Goal: Information Seeking & Learning: Learn about a topic

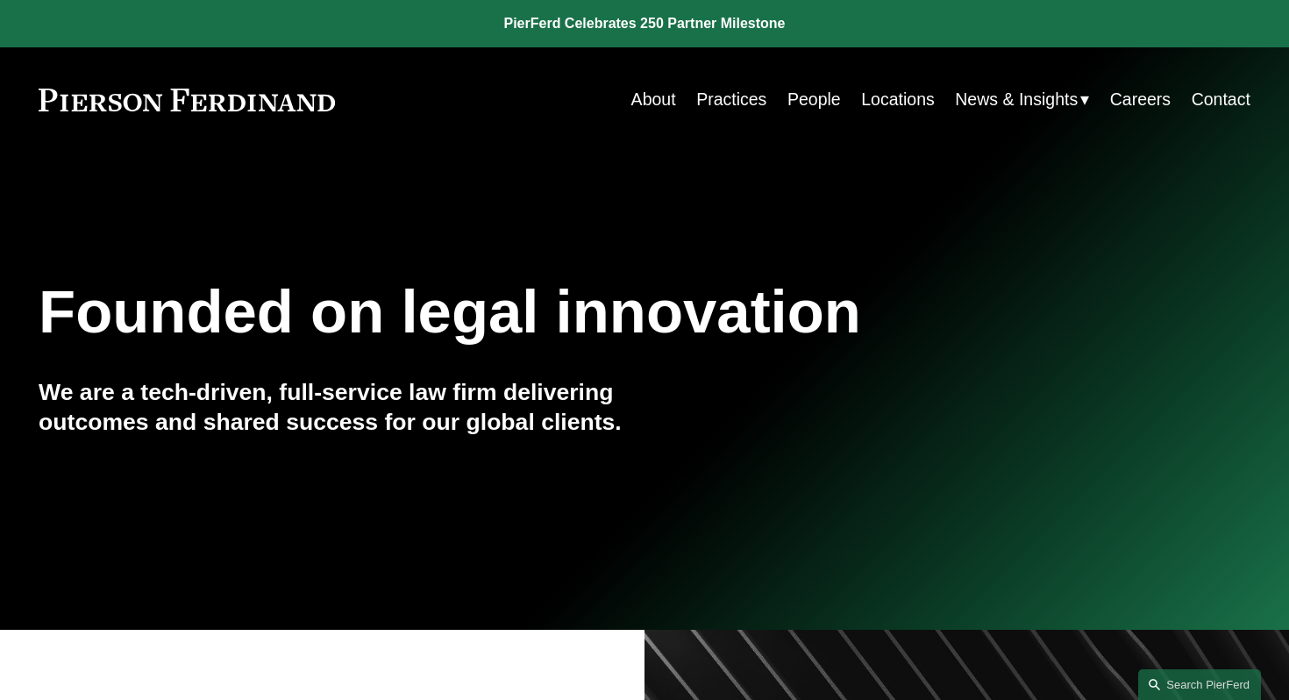
click at [747, 106] on link "Practices" at bounding box center [731, 99] width 70 height 34
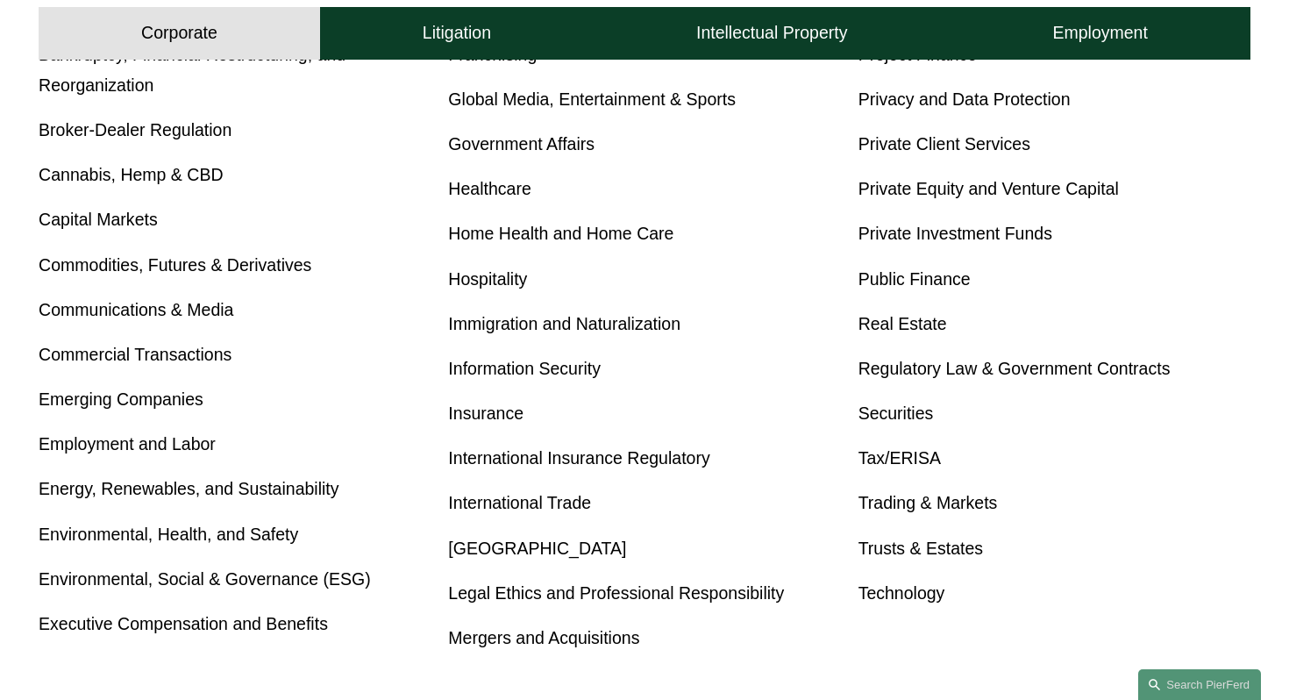
scroll to position [819, 0]
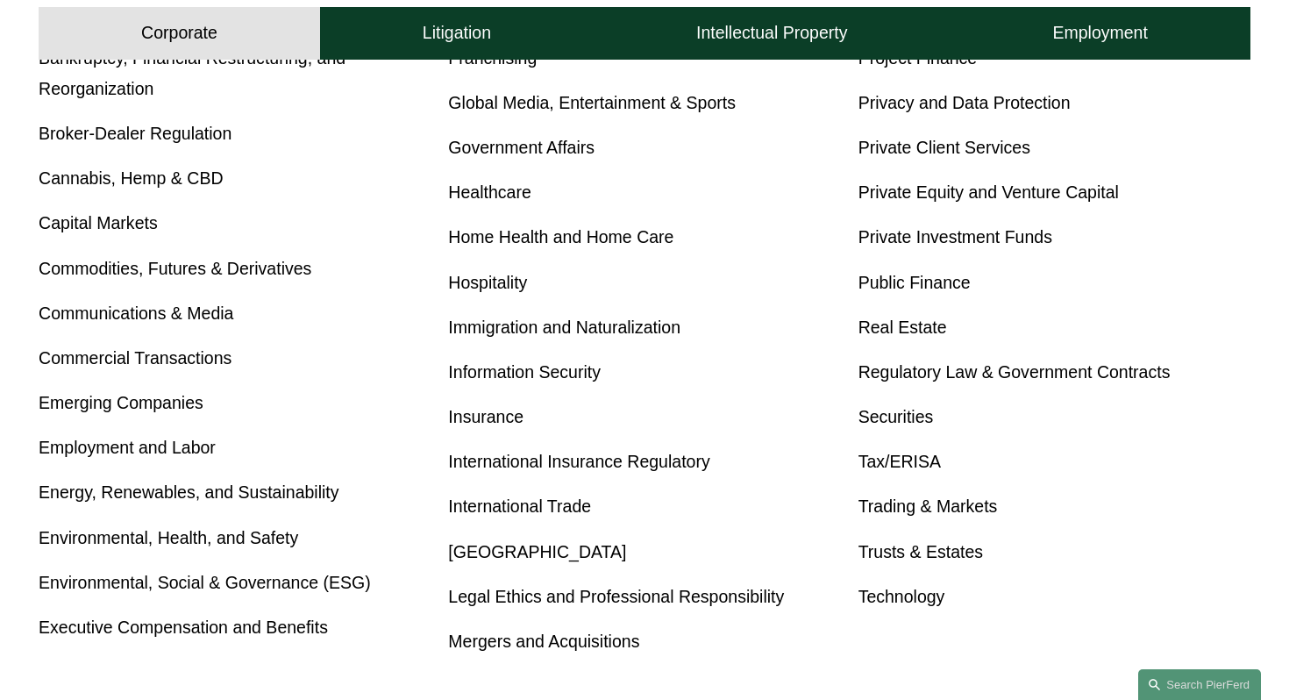
click at [1126, 255] on div "Antitrust Banking and Financial Services Bankruptcy, Financial Restructuring, a…" at bounding box center [645, 305] width 1212 height 704
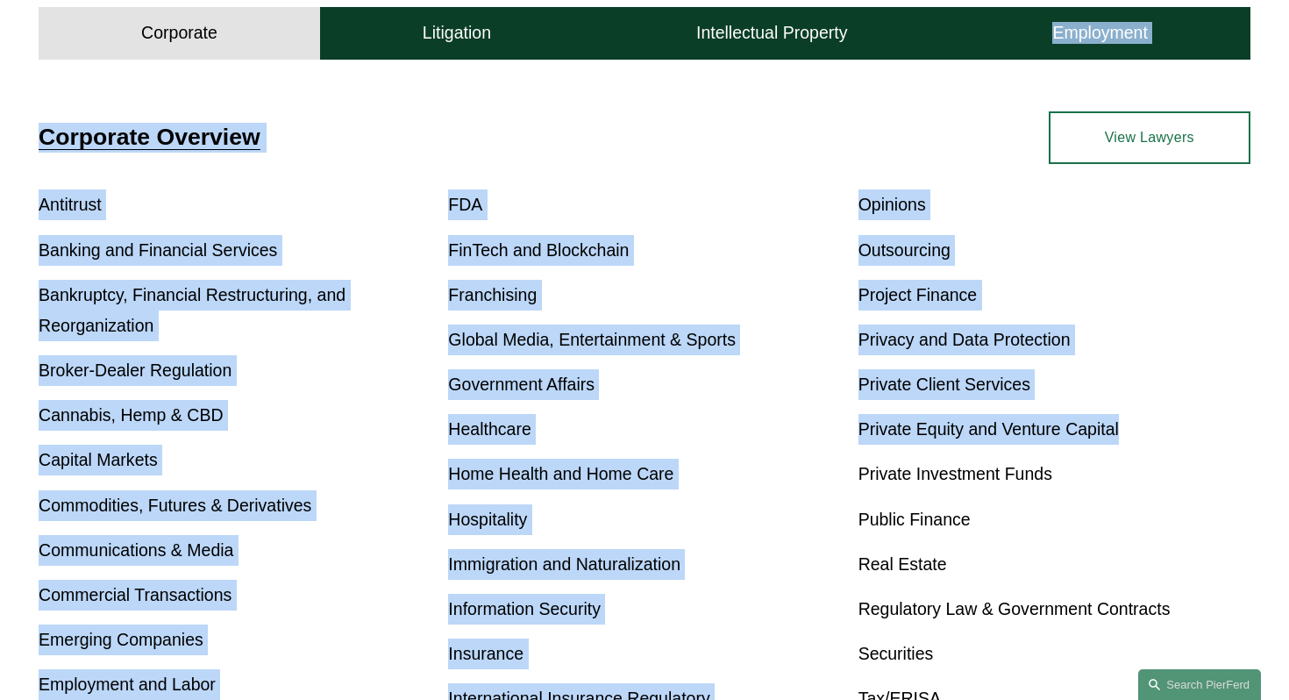
scroll to position [0, 0]
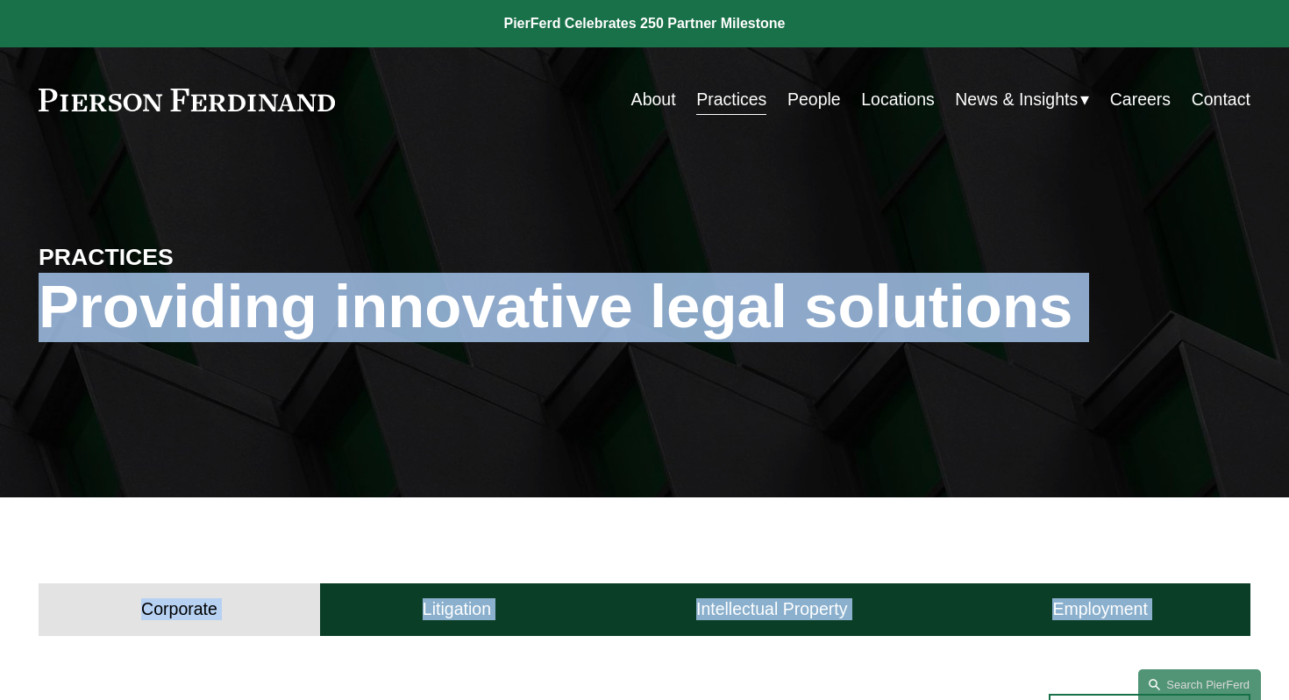
drag, startPoint x: 1227, startPoint y: 258, endPoint x: 1232, endPoint y: -85, distance: 343.0
click at [0, 0] on span "News" at bounding box center [0, 0] width 0 height 0
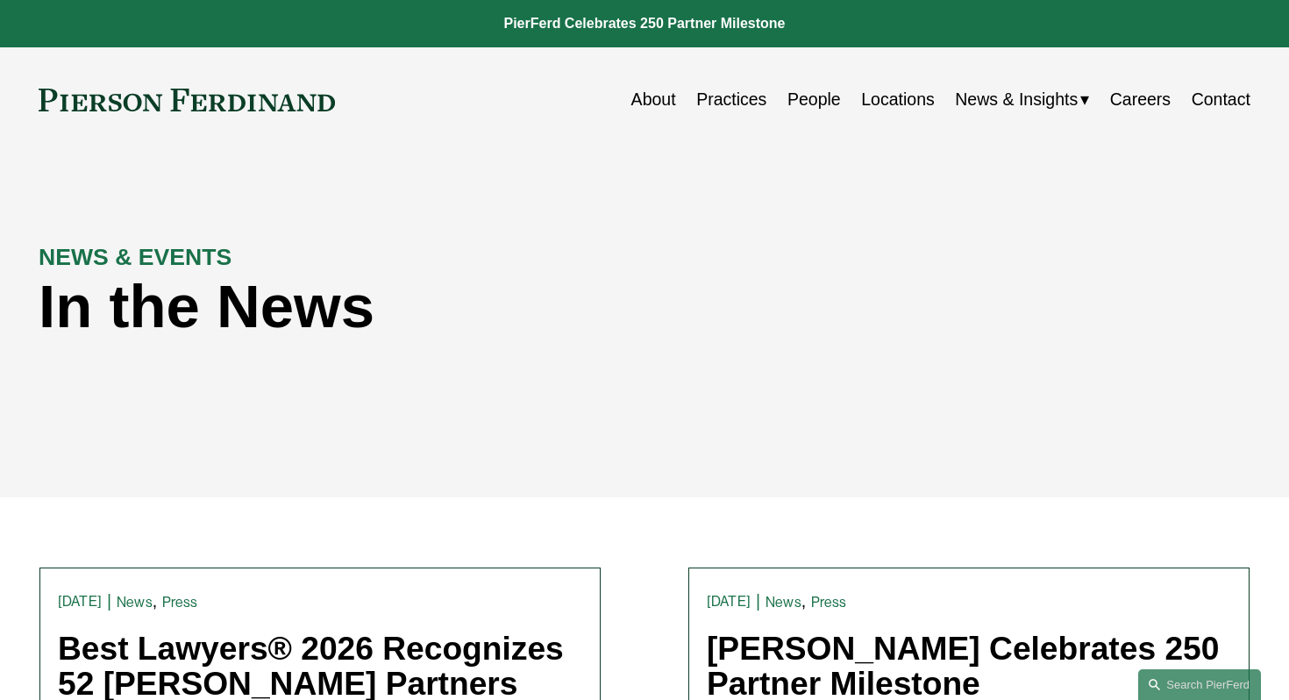
click at [0, 0] on span "Blogs" at bounding box center [0, 0] width 0 height 0
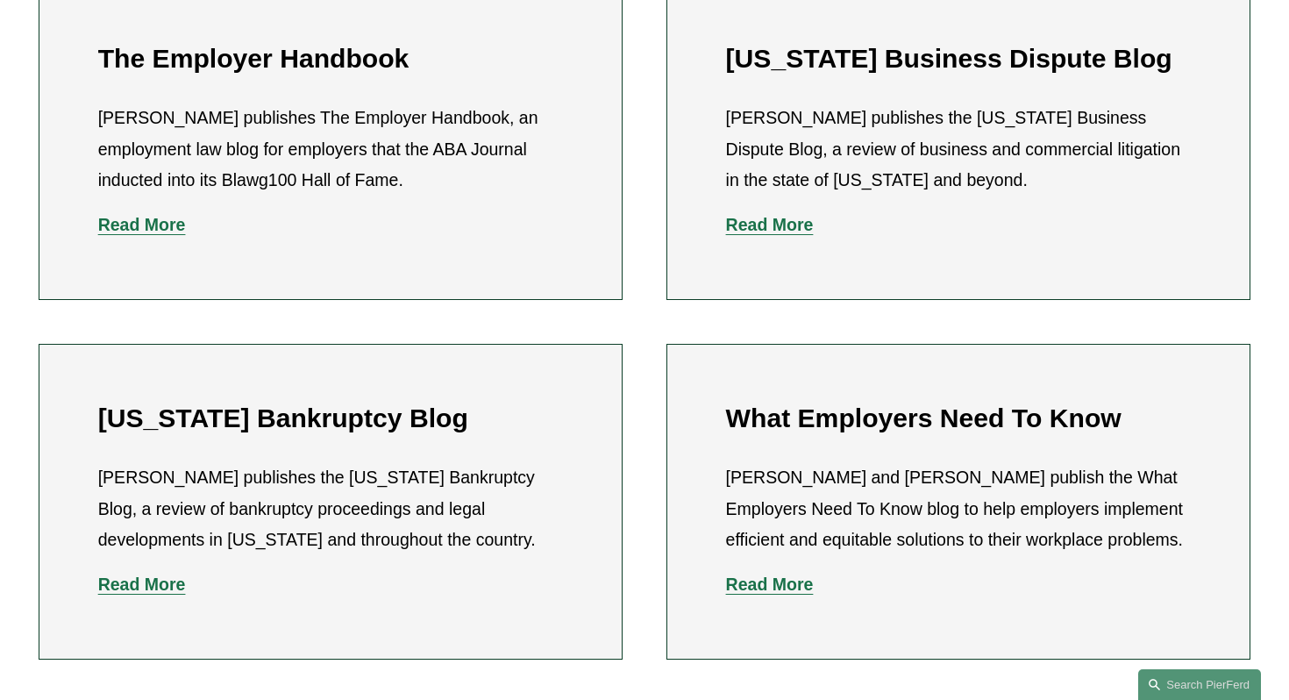
scroll to position [632, 0]
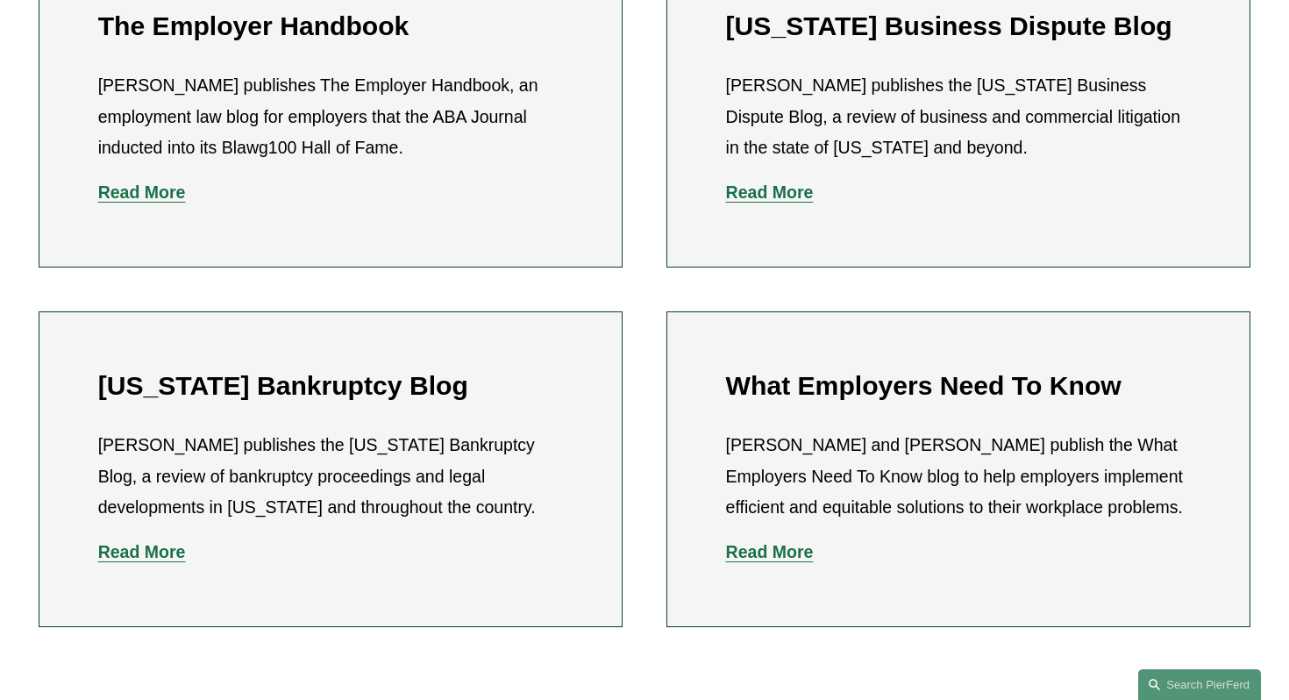
click at [755, 193] on strong "Read More" at bounding box center [770, 191] width 88 height 19
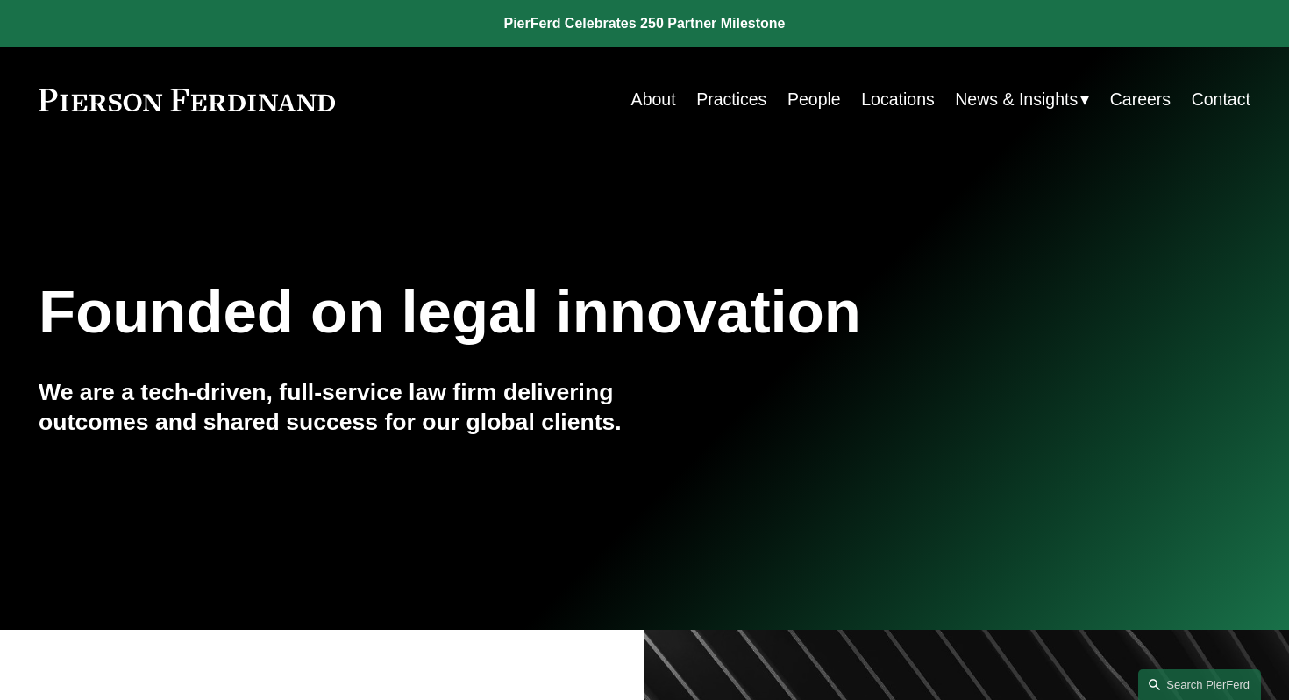
click at [0, 0] on span "News" at bounding box center [0, 0] width 0 height 0
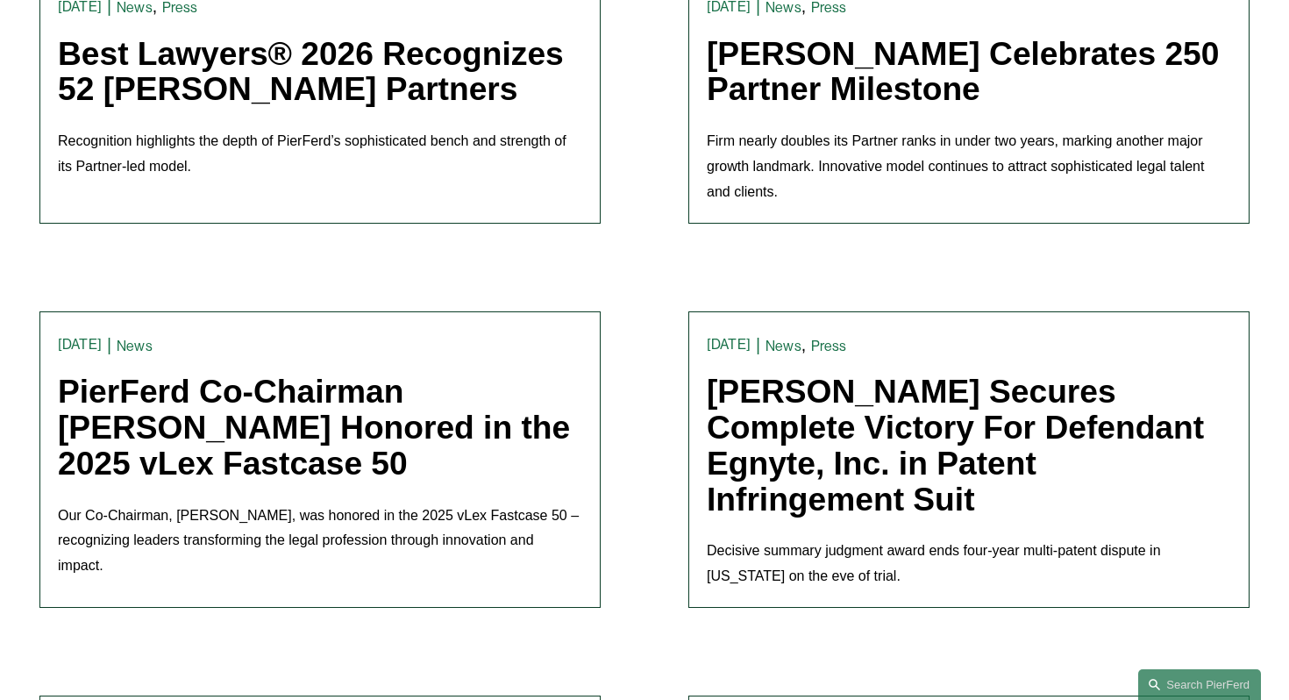
scroll to position [596, 0]
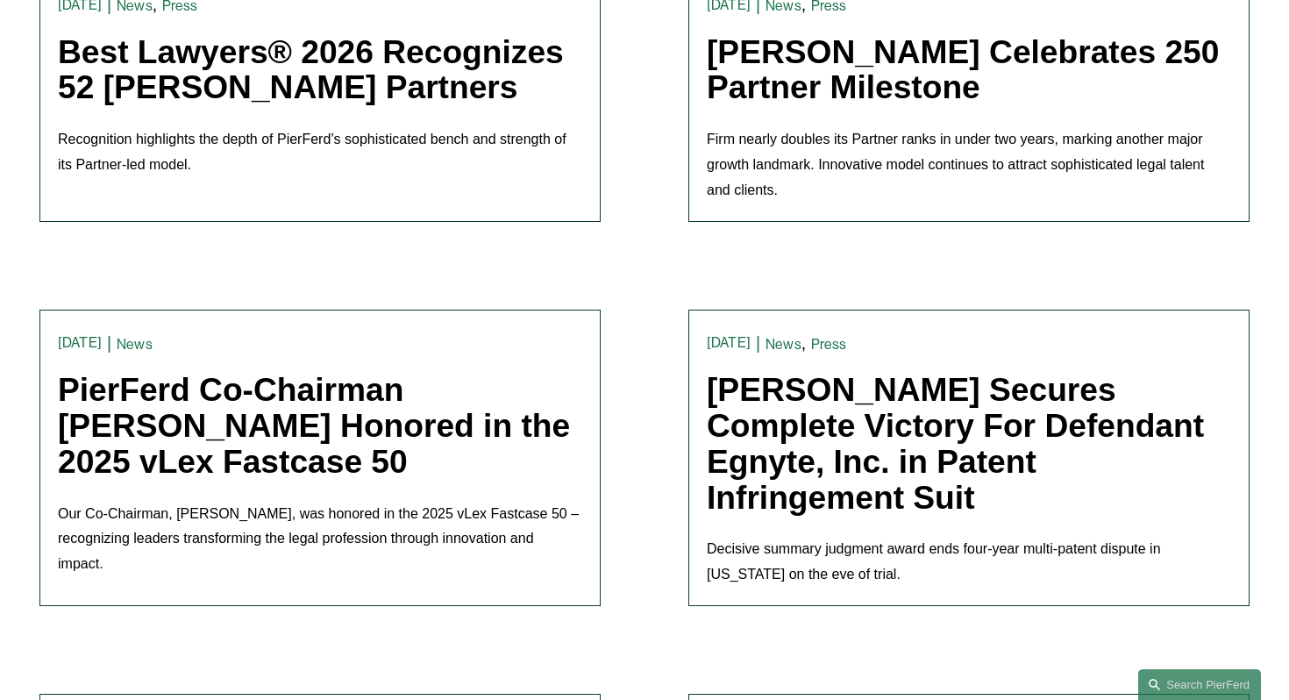
click at [1074, 425] on link "[PERSON_NAME] Secures Complete Victory For Defendant Egnyte, Inc. in Patent Inf…" at bounding box center [955, 443] width 497 height 145
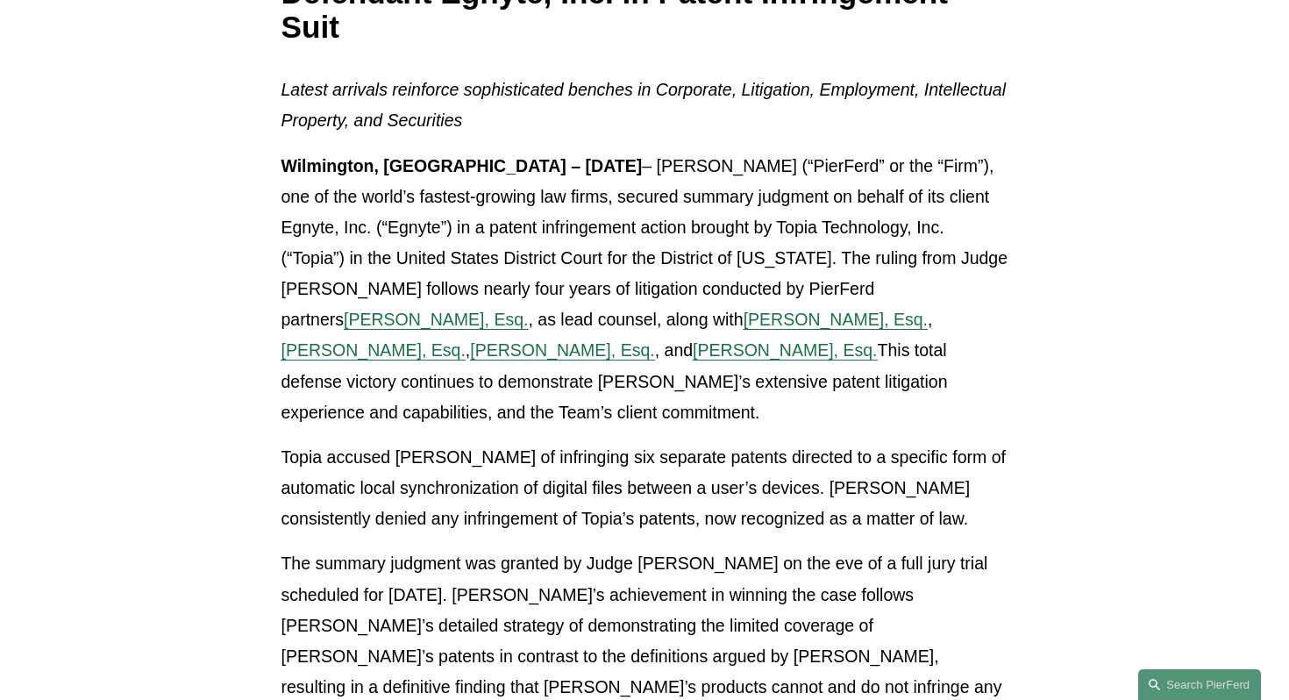
scroll to position [421, 0]
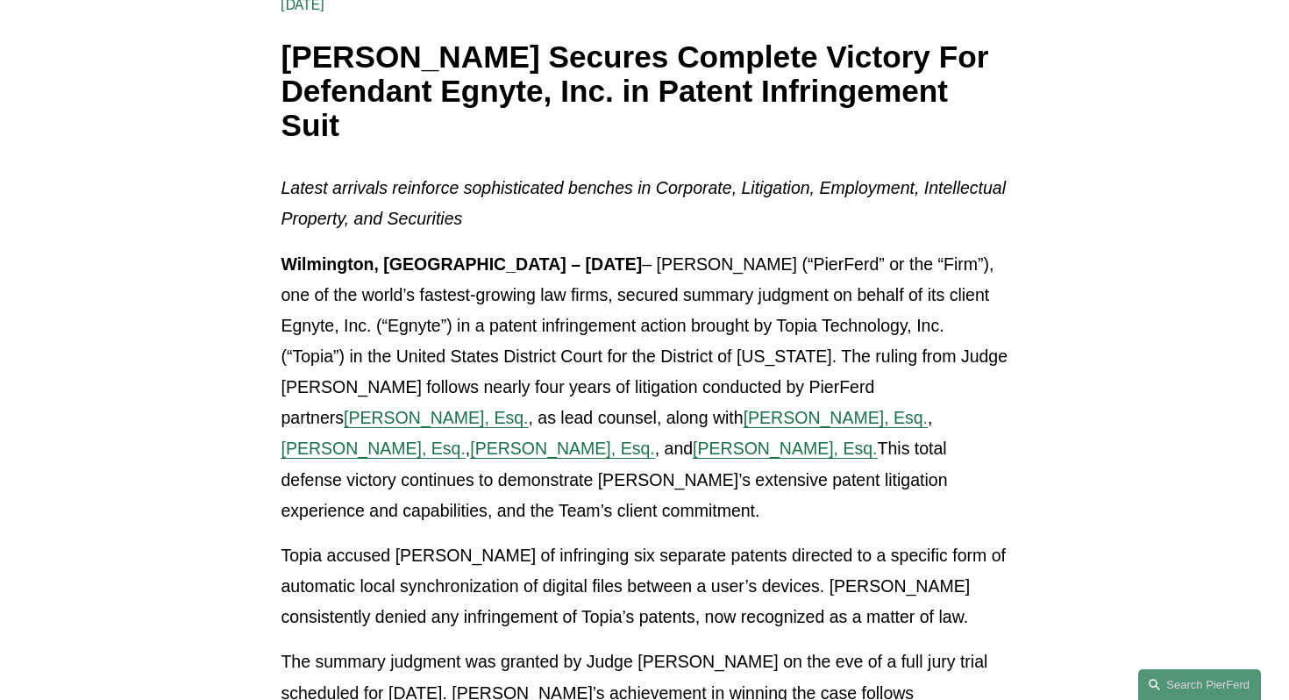
scroll to position [281, 0]
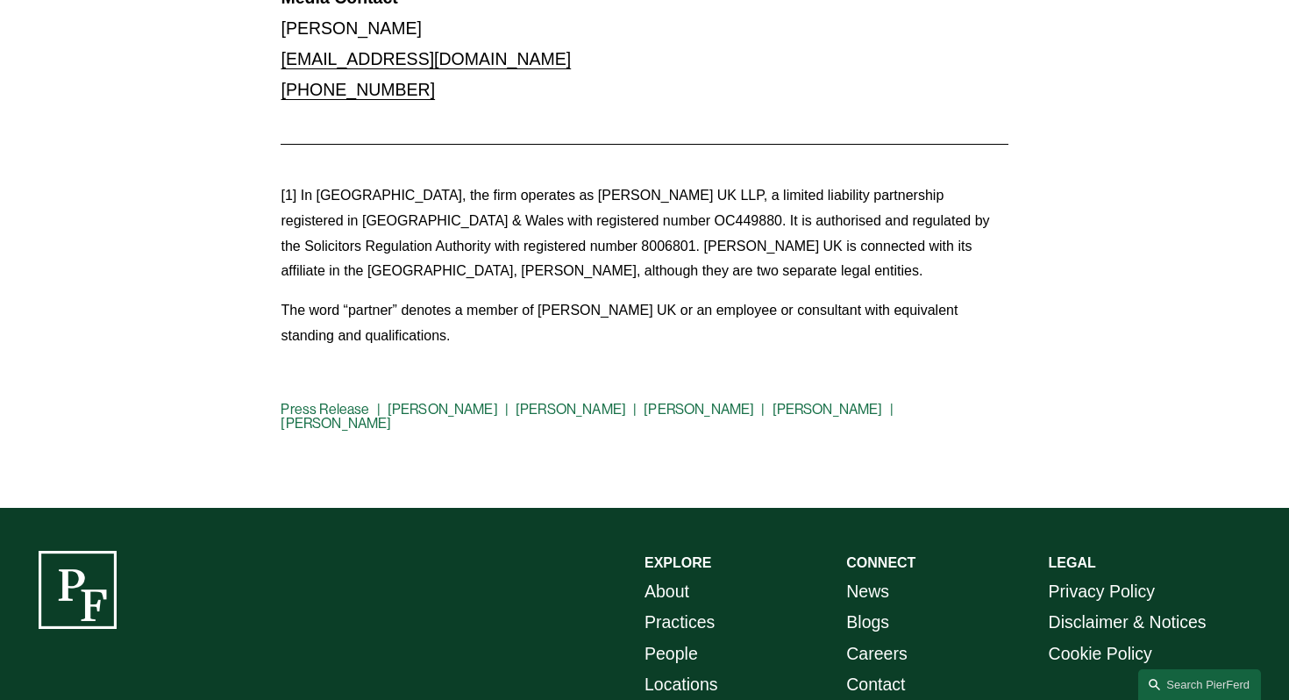
scroll to position [2175, 0]
